Goal: Transaction & Acquisition: Subscribe to service/newsletter

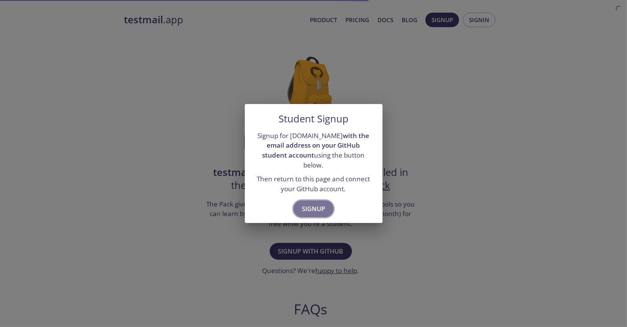
click at [315, 204] on span "Signup" at bounding box center [313, 209] width 23 height 11
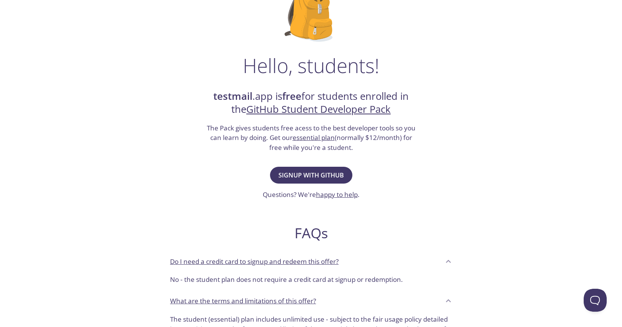
scroll to position [77, 0]
click at [320, 176] on span "Signup with GitHub" at bounding box center [310, 175] width 65 height 11
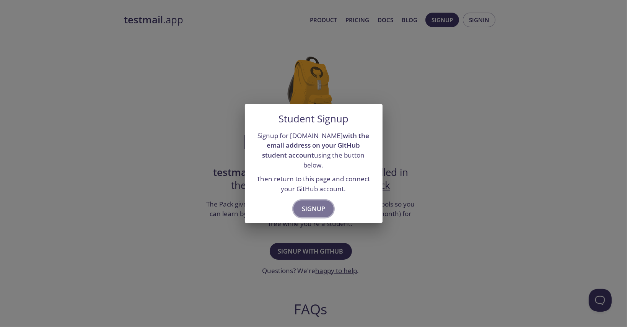
click at [324, 204] on span "Signup" at bounding box center [313, 209] width 23 height 11
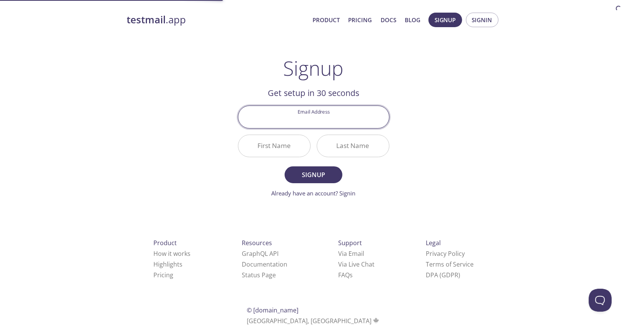
click at [317, 121] on input "Email Address" at bounding box center [313, 117] width 151 height 22
type input "[EMAIL_ADDRESS][DOMAIN_NAME]"
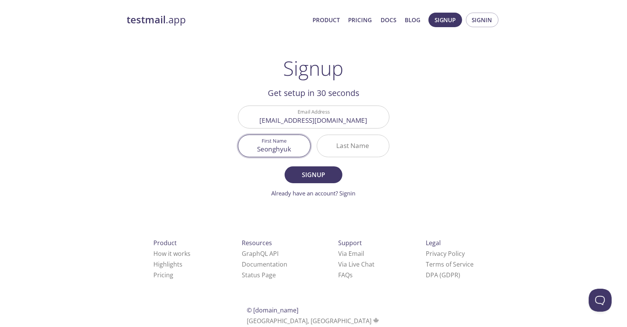
type input "Seonghyuk"
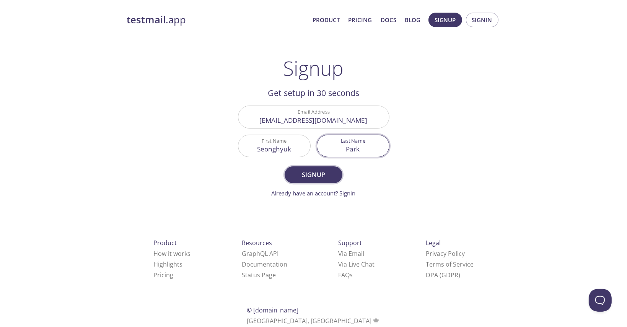
type input "Park"
click at [330, 168] on button "Signup" at bounding box center [313, 175] width 57 height 17
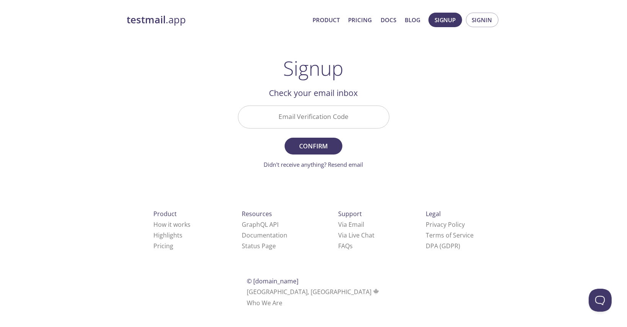
click at [330, 121] on input "Email Verification Code" at bounding box center [313, 117] width 151 height 22
paste input "T2475J5"
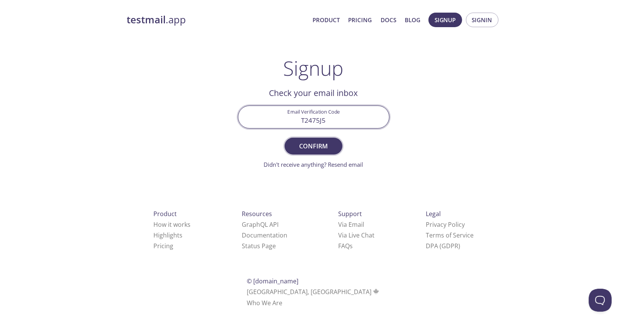
type input "T2475J5"
click at [332, 144] on span "Confirm" at bounding box center [313, 146] width 41 height 11
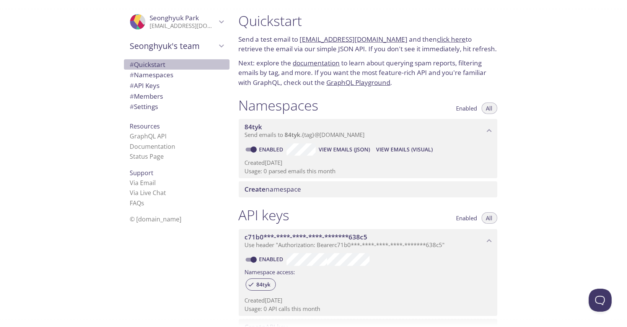
click at [161, 69] on span "# Quickstart" at bounding box center [148, 64] width 36 height 9
click at [446, 38] on link "click here" at bounding box center [452, 39] width 29 height 9
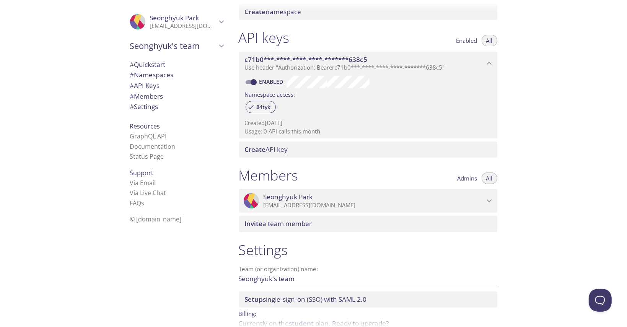
scroll to position [217, 0]
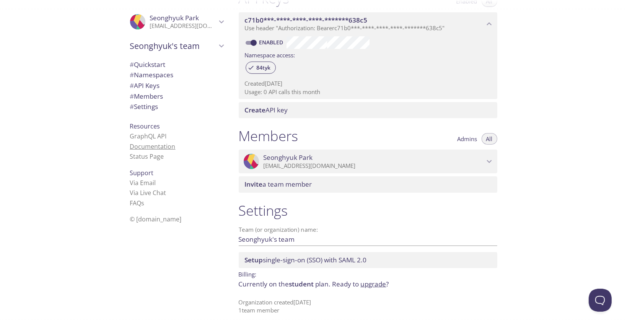
click at [151, 148] on link "Documentation" at bounding box center [153, 146] width 46 height 8
